Goal: Task Accomplishment & Management: Manage account settings

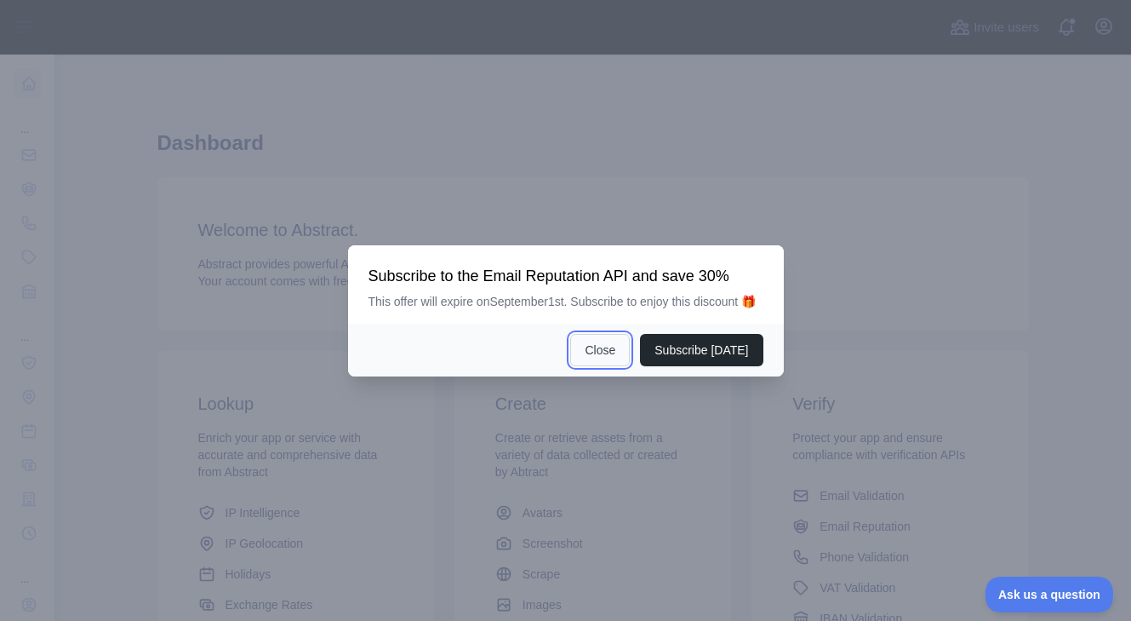
click at [603, 360] on button "Close" at bounding box center [600, 350] width 60 height 32
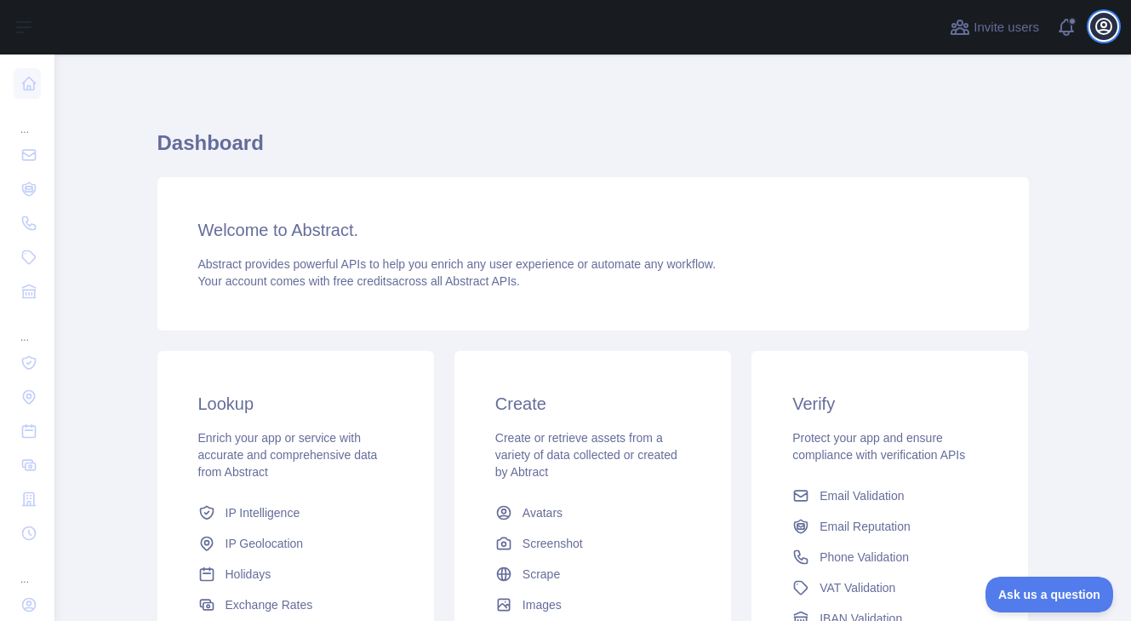
click at [1107, 28] on icon "button" at bounding box center [1104, 26] width 20 height 20
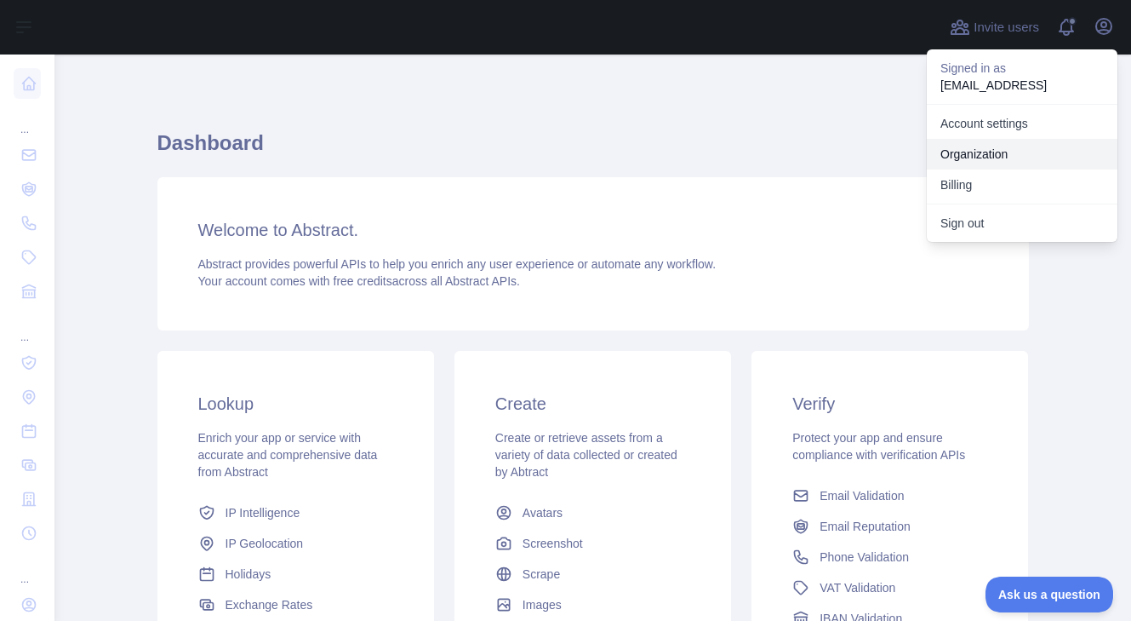
click at [986, 149] on link "Organization" at bounding box center [1022, 154] width 191 height 31
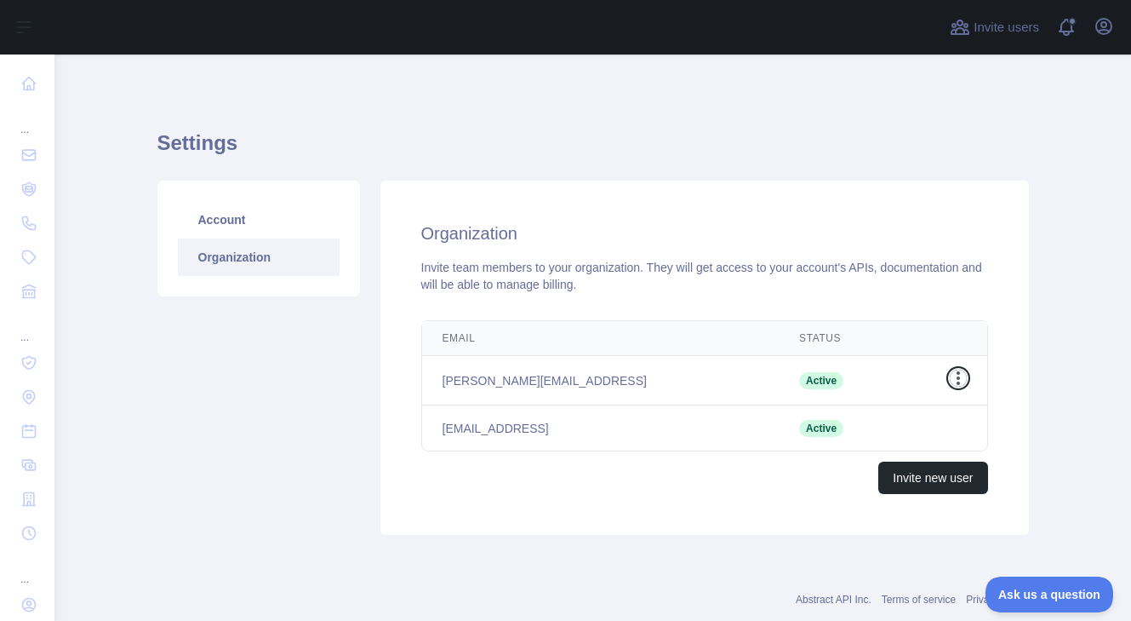
click at [957, 369] on icon "button" at bounding box center [958, 377] width 17 height 17
click at [832, 406] on button "Remove user" at bounding box center [871, 412] width 191 height 31
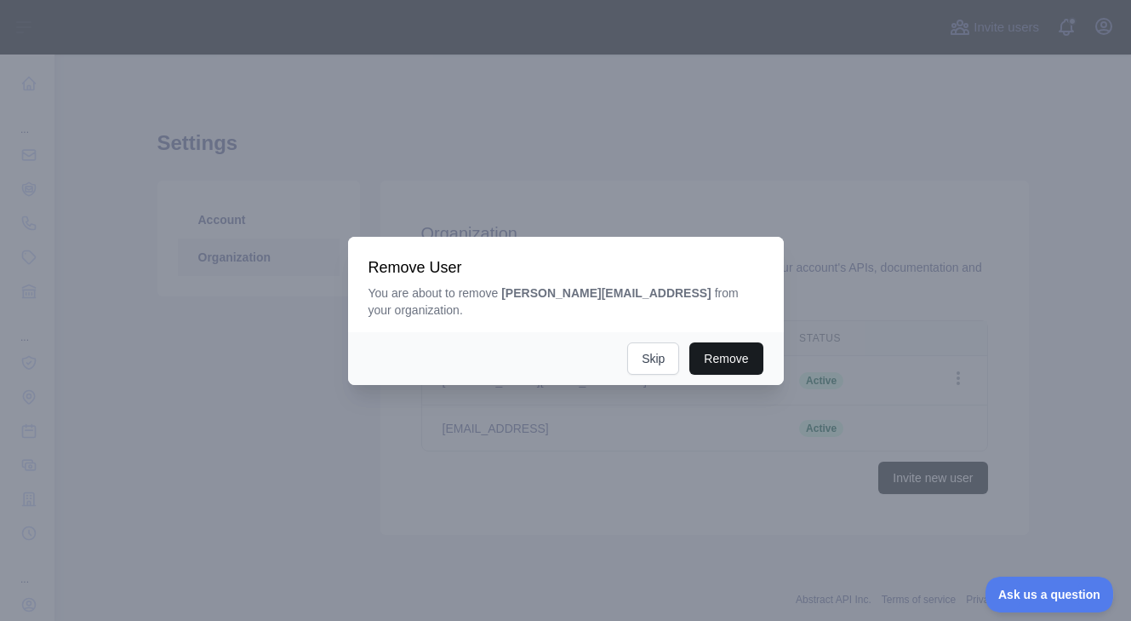
click at [723, 342] on button "Remove" at bounding box center [725, 358] width 73 height 32
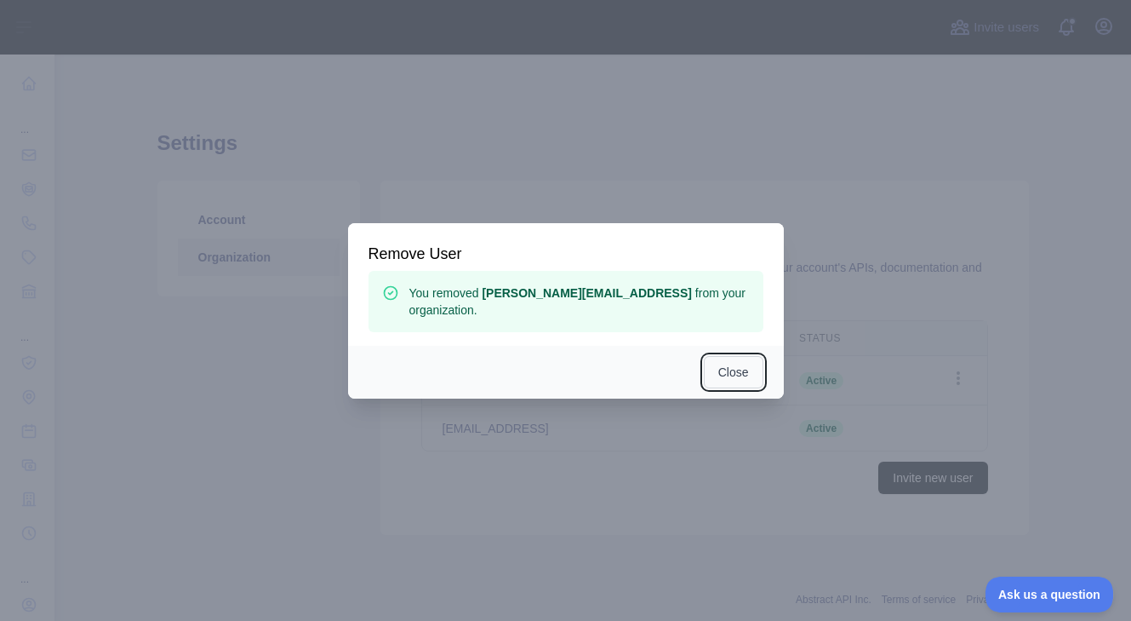
click at [731, 357] on button "Close" at bounding box center [734, 372] width 60 height 32
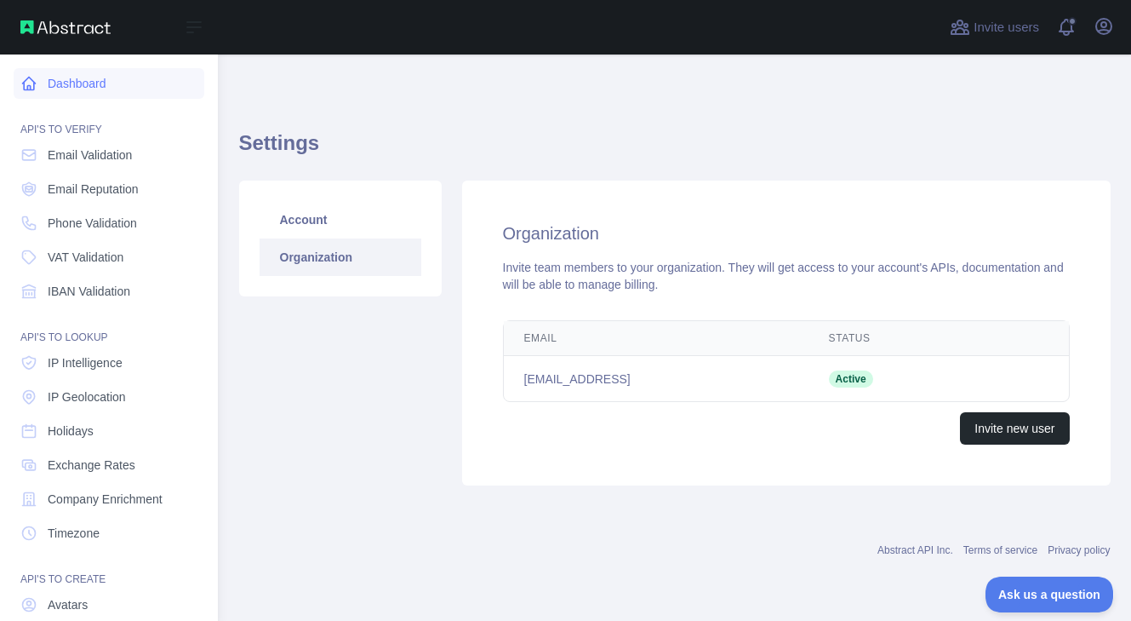
click at [67, 89] on link "Dashboard" at bounding box center [109, 83] width 191 height 31
